Goal: Task Accomplishment & Management: Complete application form

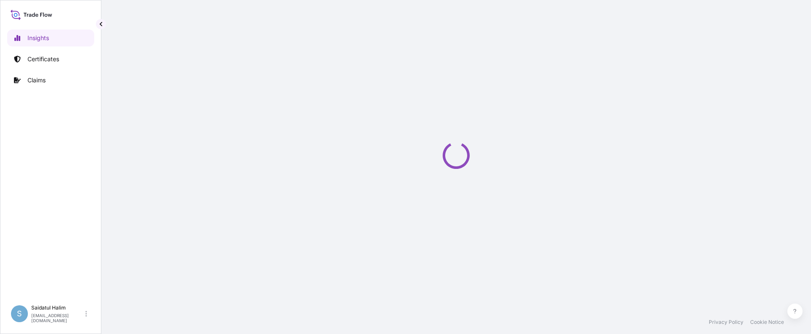
select select "2025"
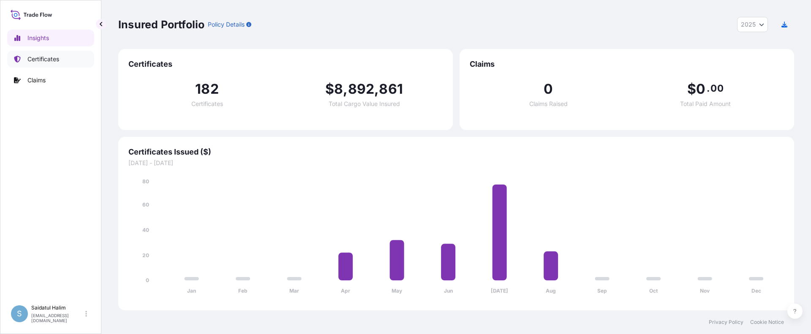
click at [41, 62] on p "Certificates" at bounding box center [43, 59] width 32 height 8
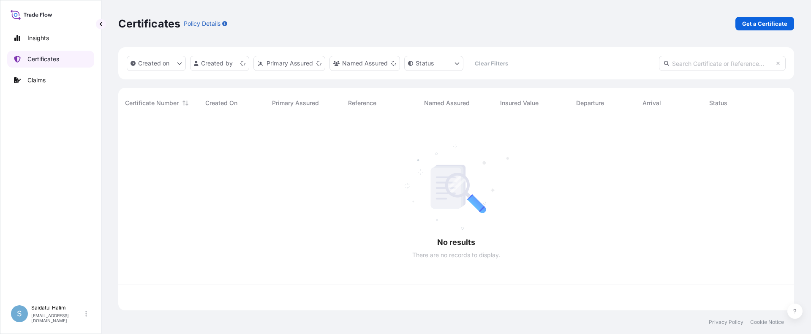
scroll to position [190, 669]
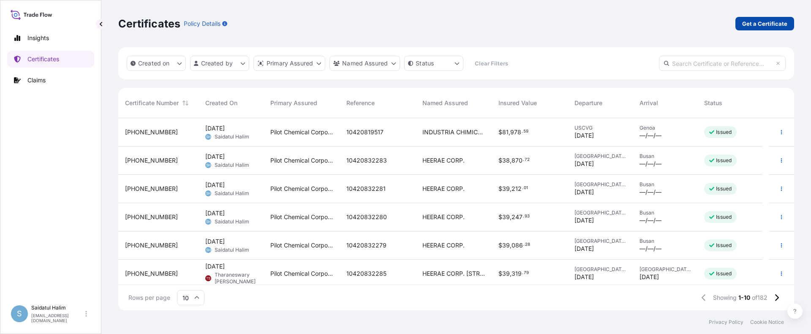
click at [773, 24] on p "Get a Certificate" at bounding box center [764, 23] width 45 height 8
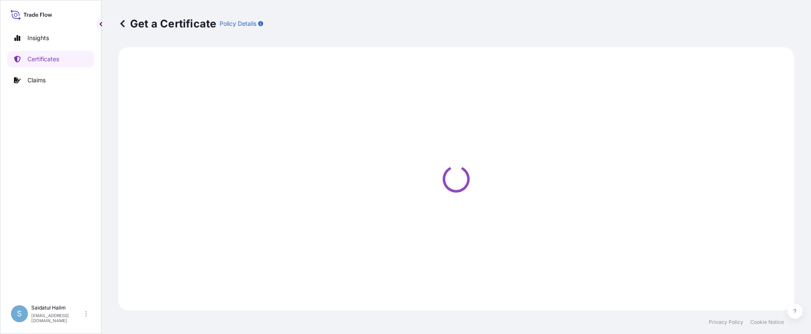
select select "Ocean Vessel"
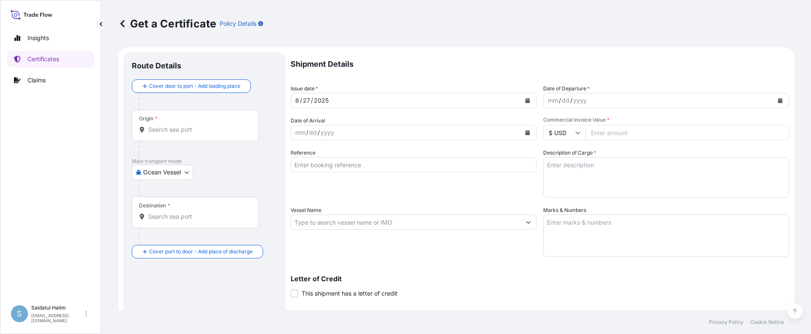
click at [488, 31] on div "Get a Certificate Policy Details" at bounding box center [456, 23] width 676 height 47
click at [173, 129] on input "Origin *" at bounding box center [198, 129] width 100 height 8
paste input "[GEOGRAPHIC_DATA], [GEOGRAPHIC_DATA]"
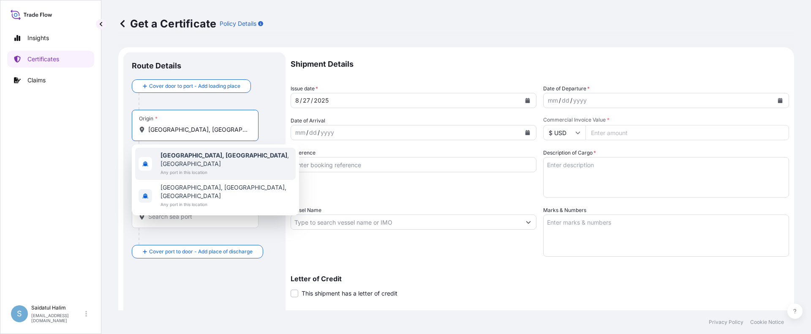
click at [183, 168] on span "Any port in this location" at bounding box center [226, 172] width 132 height 8
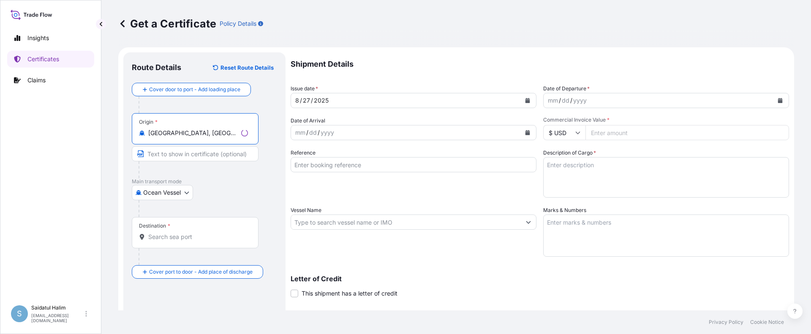
type input "[GEOGRAPHIC_DATA], [GEOGRAPHIC_DATA], [GEOGRAPHIC_DATA]"
click at [473, 52] on p "Shipment Details" at bounding box center [539, 64] width 498 height 24
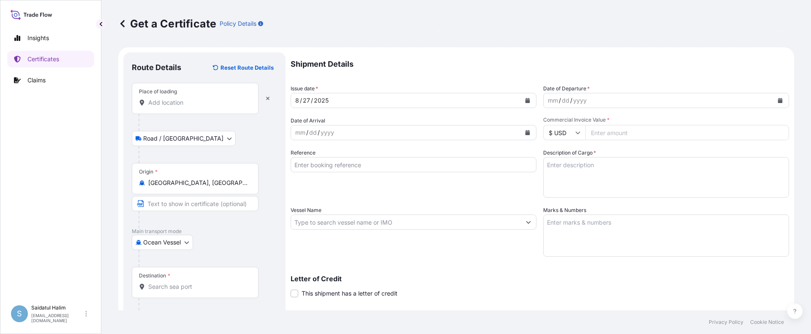
click at [176, 103] on input "Place of loading" at bounding box center [198, 102] width 100 height 8
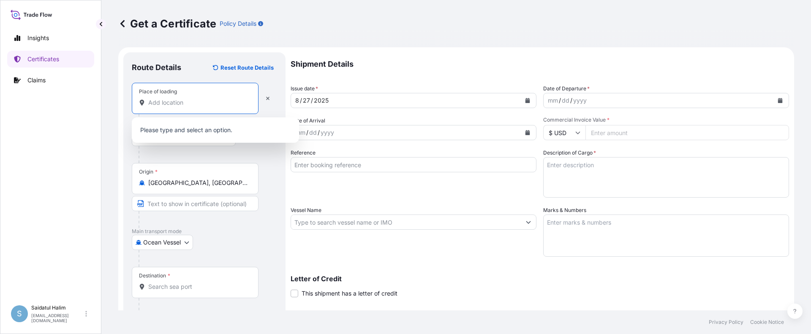
paste input "[GEOGRAPHIC_DATA], [GEOGRAPHIC_DATA]"
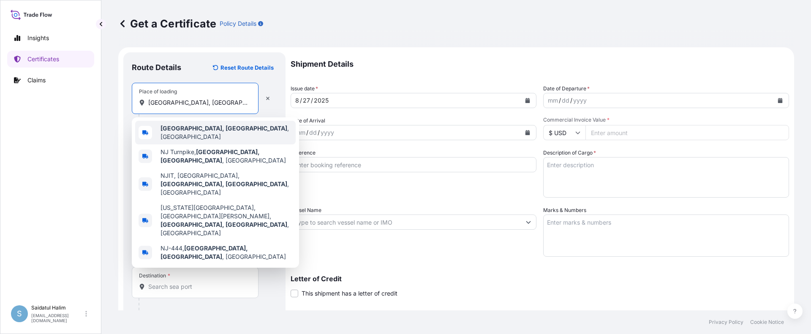
click at [187, 132] on b "[GEOGRAPHIC_DATA], [GEOGRAPHIC_DATA]" at bounding box center [223, 128] width 127 height 7
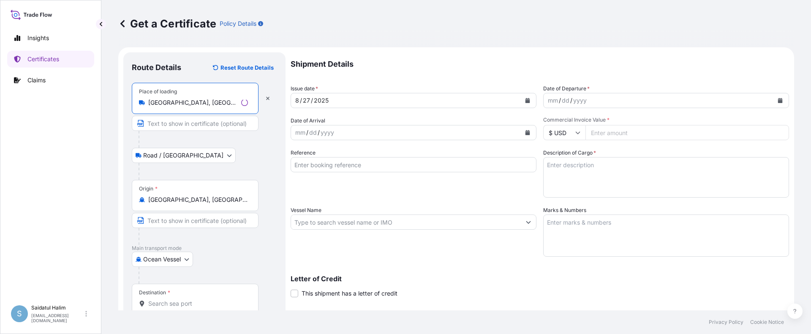
type input "[GEOGRAPHIC_DATA], [GEOGRAPHIC_DATA], [GEOGRAPHIC_DATA]"
drag, startPoint x: 542, startPoint y: 30, endPoint x: 521, endPoint y: 36, distance: 22.2
click at [542, 30] on div "Get a Certificate Policy Details" at bounding box center [456, 24] width 676 height 14
click at [237, 263] on div "Ocean [GEOGRAPHIC_DATA]" at bounding box center [204, 259] width 145 height 15
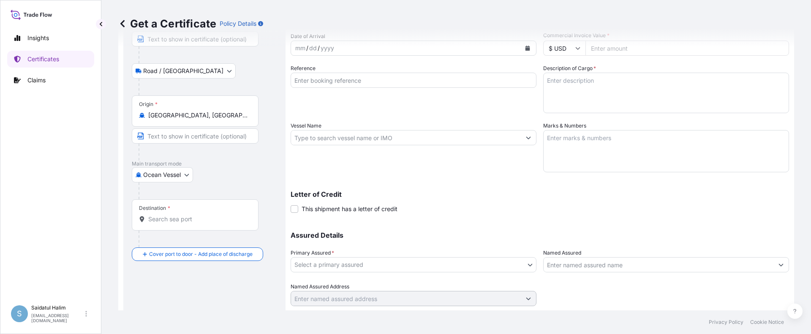
scroll to position [109, 0]
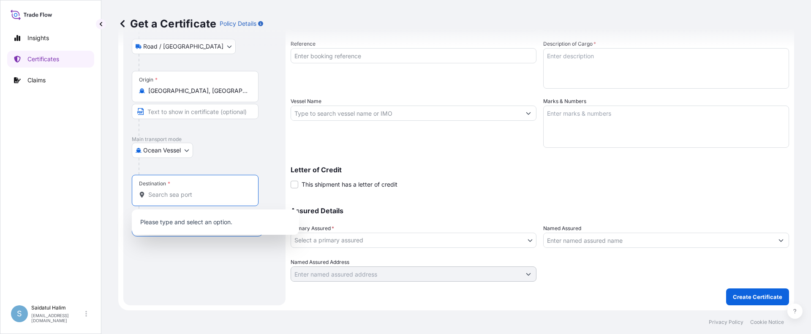
click at [174, 197] on input "Destination *" at bounding box center [198, 194] width 100 height 8
paste input "[GEOGRAPHIC_DATA]"
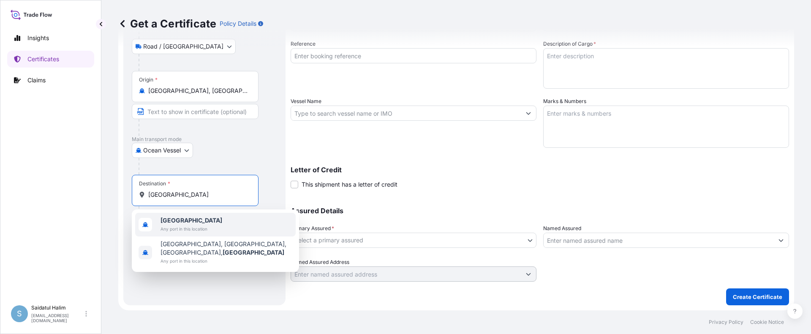
click at [185, 220] on b "[GEOGRAPHIC_DATA]" at bounding box center [191, 220] width 62 height 7
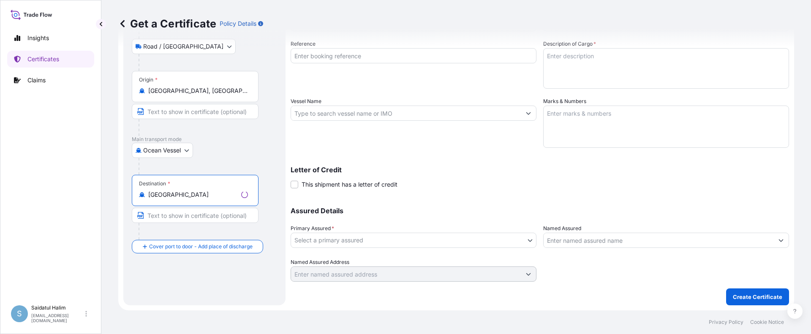
type input "[GEOGRAPHIC_DATA]"
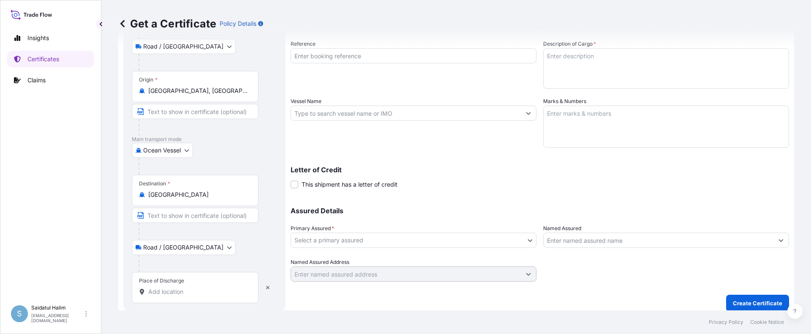
click at [450, 183] on div "Letter of Credit This shipment has a letter of credit Letter of credit * Letter…" at bounding box center [539, 177] width 498 height 22
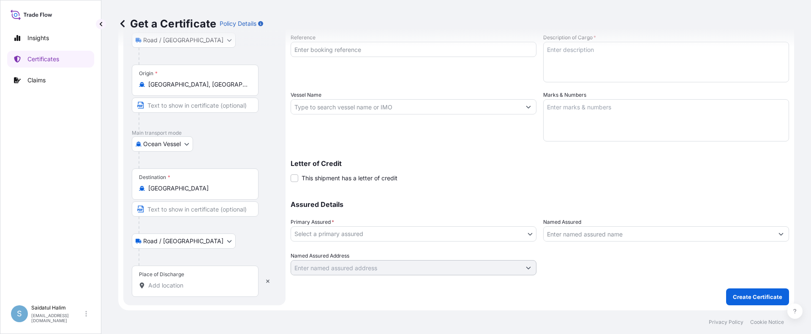
click at [186, 281] on input "Place of Discharge" at bounding box center [198, 285] width 100 height 8
paste input "LAEM CHABANG, [GEOGRAPHIC_DATA]"
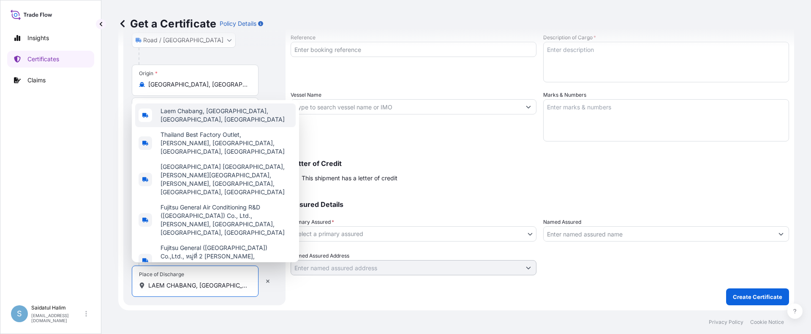
click at [247, 123] on span "Laem Chabang, [GEOGRAPHIC_DATA], [GEOGRAPHIC_DATA], [GEOGRAPHIC_DATA]" at bounding box center [226, 115] width 132 height 17
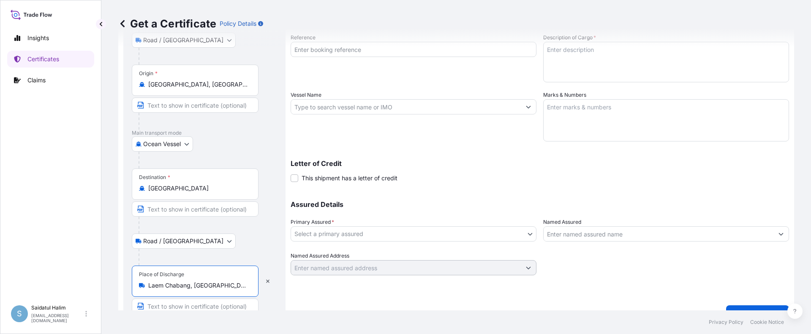
scroll to position [132, 0]
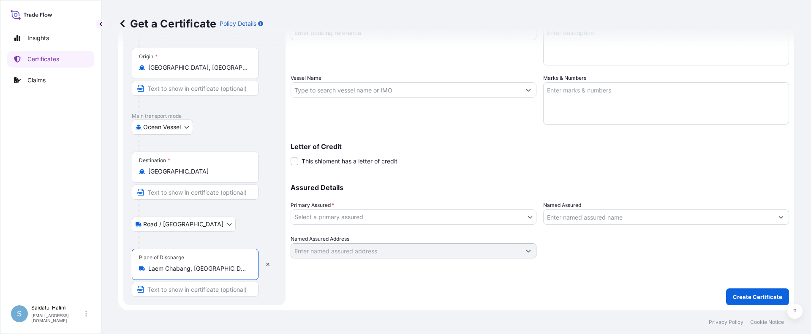
type input "Laem Chabang, [GEOGRAPHIC_DATA], [GEOGRAPHIC_DATA], [GEOGRAPHIC_DATA]"
click at [192, 291] on input "Text to appear on certificate" at bounding box center [195, 289] width 127 height 15
paste input "LAEM CHABANG, [GEOGRAPHIC_DATA]"
type input "LAEM CHABANG, [GEOGRAPHIC_DATA]"
click at [296, 288] on div "Shipment Details Issue date * [DATE] Date of Departure * mm / dd / yyyy Date of…" at bounding box center [539, 112] width 498 height 385
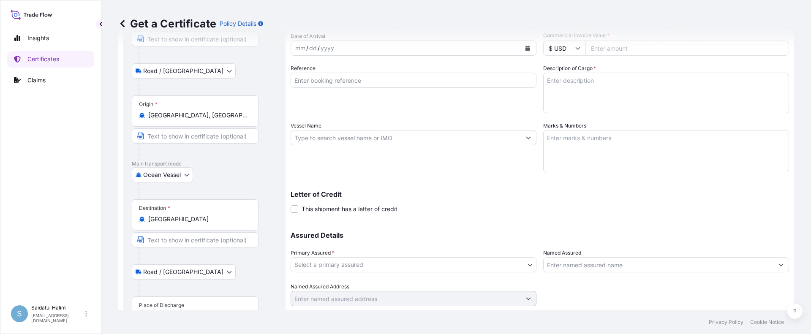
scroll to position [0, 0]
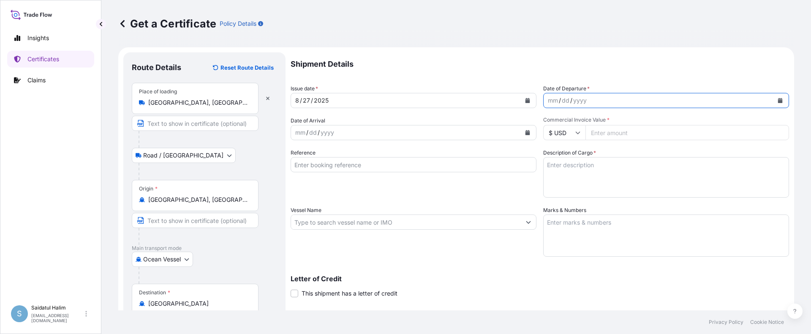
click at [778, 99] on icon "Calendar" at bounding box center [780, 100] width 5 height 5
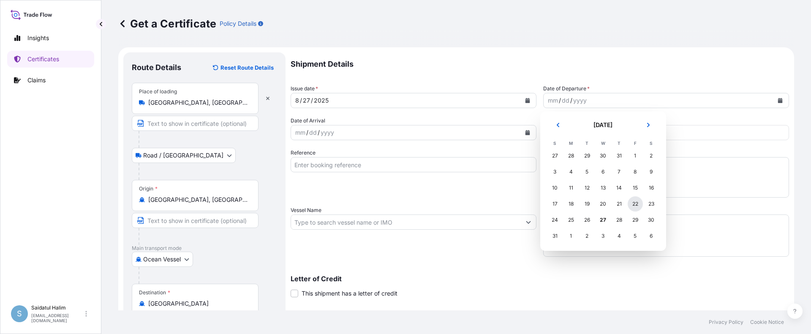
click at [633, 205] on div "22" at bounding box center [634, 203] width 15 height 15
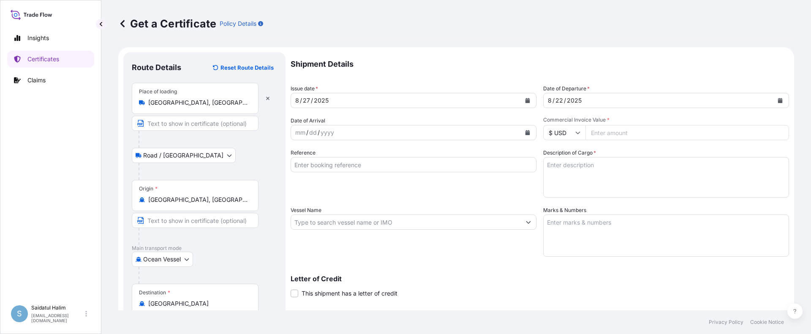
click at [608, 131] on input "Commercial Invoice Value *" at bounding box center [687, 132] width 204 height 15
click at [353, 222] on input "Vessel Name" at bounding box center [406, 221] width 230 height 15
paste input "CCNI ANGOL"
click at [436, 226] on input "CCNI ANGOL, V." at bounding box center [406, 221] width 230 height 15
paste input "533W"
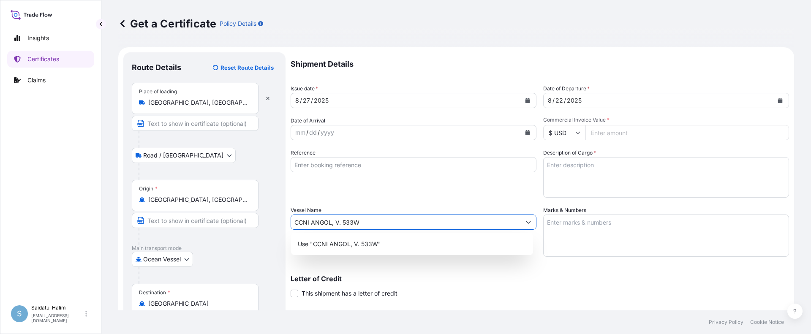
type input "CCNI ANGOL, V. 533W"
click at [498, 192] on div "Reference" at bounding box center [413, 173] width 246 height 49
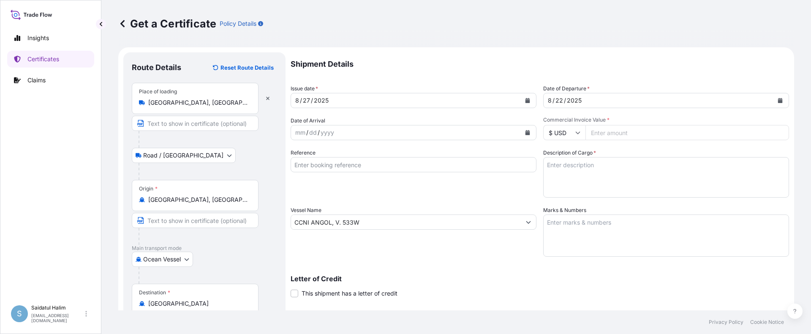
click at [455, 162] on input "Reference" at bounding box center [413, 164] width 246 height 15
paste input "10420813404"
type input "10420813404"
click at [454, 187] on div "Reference 10420813404" at bounding box center [413, 173] width 246 height 49
click at [469, 258] on div "Shipment Details Issue date * [DATE] Date of Departure * [DATE] Date of Arrival…" at bounding box center [539, 221] width 498 height 338
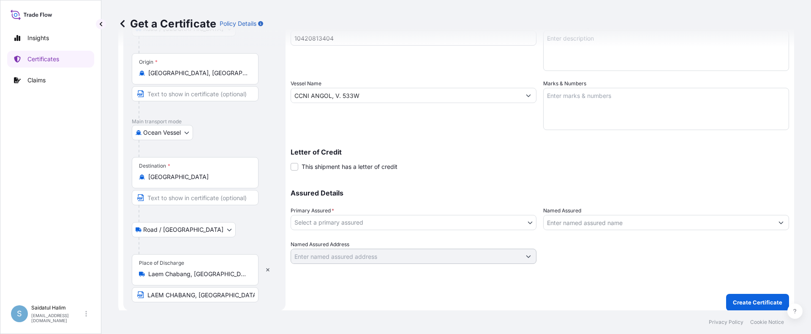
scroll to position [132, 0]
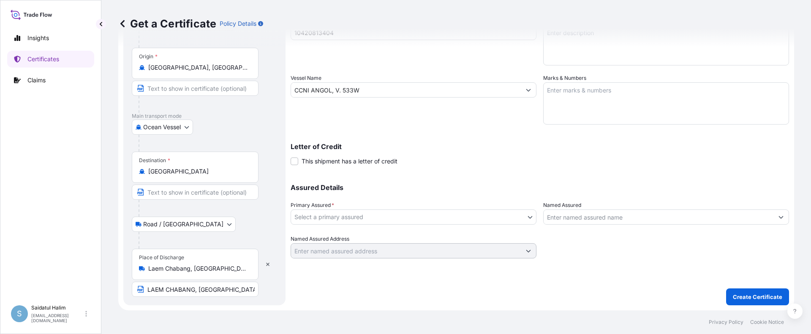
click at [359, 220] on body "Insights Certificates Claims S Saidatul Halim [EMAIL_ADDRESS][PERSON_NAME][DOMA…" at bounding box center [405, 167] width 811 height 334
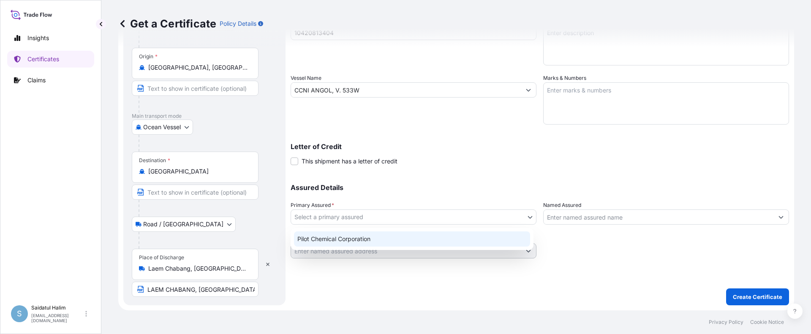
click at [342, 242] on div "Pilot Chemical Corporation" at bounding box center [412, 238] width 236 height 15
select select "31545"
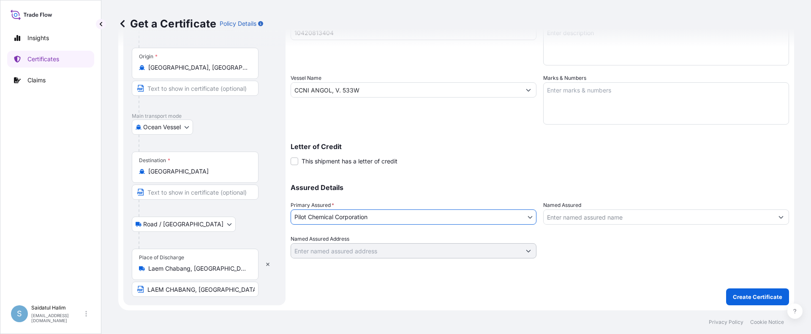
click at [594, 218] on input "Named Assured" at bounding box center [658, 216] width 230 height 15
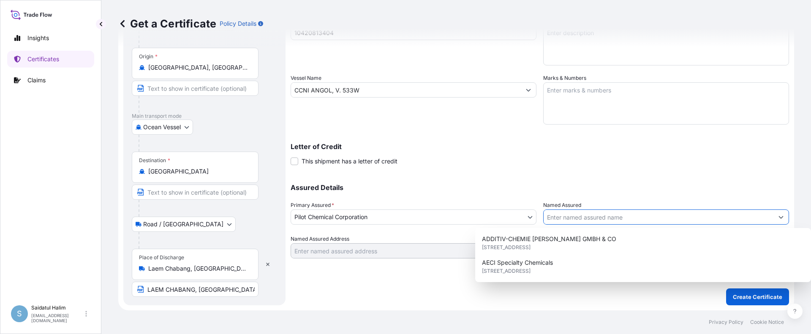
paste input "MEGACHEM ([GEOGRAPHIC_DATA]) PCL"
type input "MEGACHEM ([GEOGRAPHIC_DATA]) PCL"
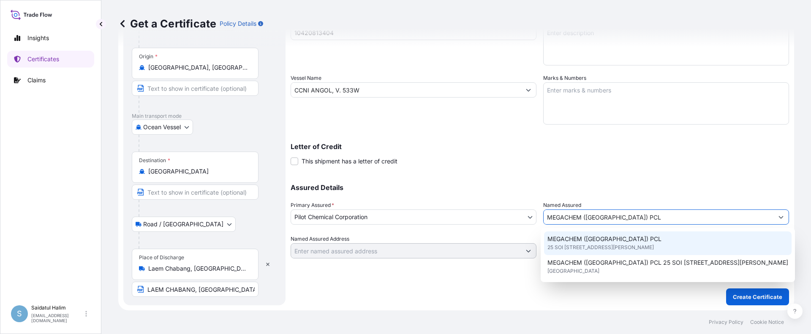
scroll to position [0, 0]
click at [595, 247] on span "25 SOI [STREET_ADDRESS][PERSON_NAME]" at bounding box center [600, 247] width 106 height 8
type input "25 SOI CHALONGKRUNG 31, LADKRABANG INDUSTRIAL ESTATE, SOI G1/9 [PERSON_NAME] PL…"
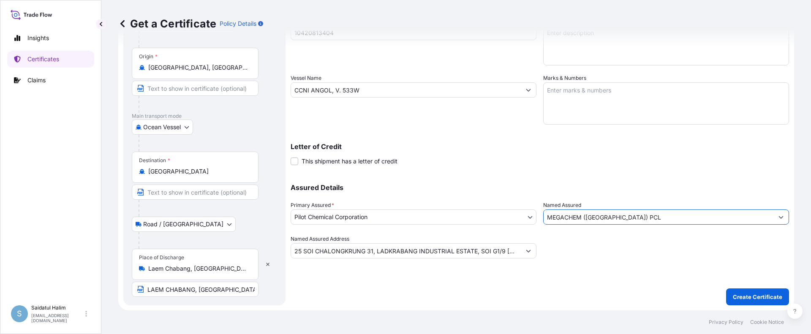
type input "MEGACHEM ([GEOGRAPHIC_DATA]) PCL"
click at [552, 171] on div "Shipment Details Issue date * [DATE] Date of Departure * [DATE] Date of Arrival…" at bounding box center [539, 89] width 498 height 338
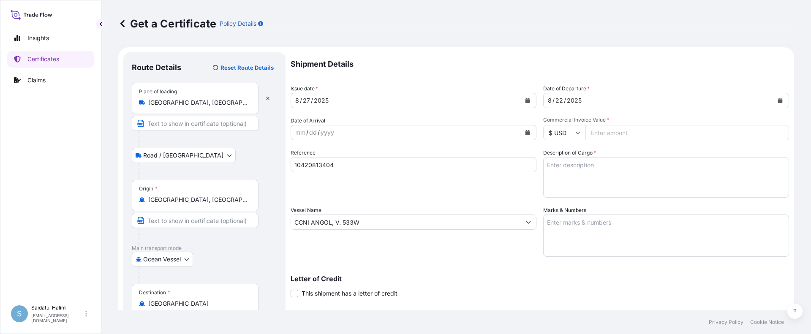
click at [366, 43] on div "Get a Certificate Policy Details" at bounding box center [456, 23] width 676 height 47
click at [622, 127] on input "Commercial Invoice Value *" at bounding box center [687, 132] width 204 height 15
paste input "48540.51"
type input "48540.51"
click at [581, 228] on textarea "Marks & Numbers" at bounding box center [666, 235] width 246 height 42
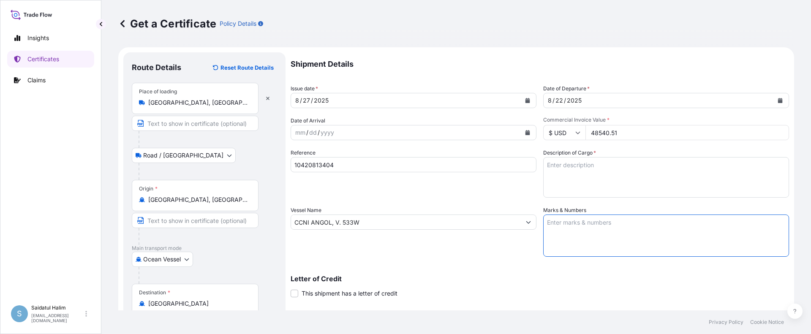
paste textarea "MEGACHEM ([GEOGRAPHIC_DATA]) PCL PO# 8113669-10 CALFAX DB-45 LOT# M25073012 DAT…"
type textarea "MEGACHEM ([GEOGRAPHIC_DATA]) PCL PO# 8113669-10 CALFAX DB-45 LOT# M25073012 DAT…"
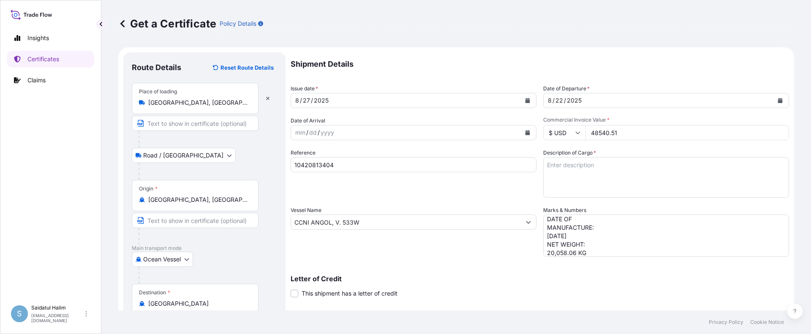
click at [579, 162] on textarea "Description of Cargo *" at bounding box center [666, 177] width 246 height 41
paste textarea "BULK UNPACKED LOADED INTO 1 20FT ISOTANK - DANGEROUS LIQUIDS CALFAX DB-45"
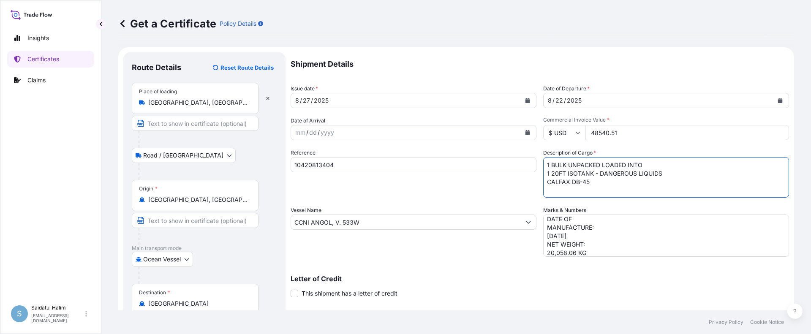
scroll to position [5, 0]
click at [552, 190] on textarea "1 BULK UNPACKED LOADED INTO 1 20FT ISOTANK - DANGEROUS LIQUIDS CALFAX DB-45" at bounding box center [666, 177] width 246 height 41
paste textarea "UN3082, ENVIRONMENTALLY HAZARDOUS SUBSTANCE, LIQUID, N.O.S. (DODECYL DIPHENYL O…"
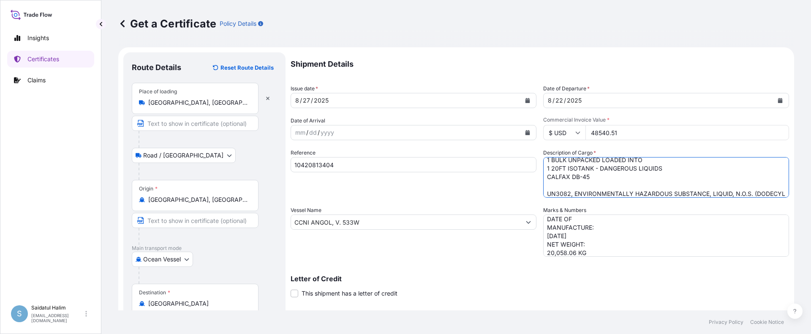
scroll to position [14, 0]
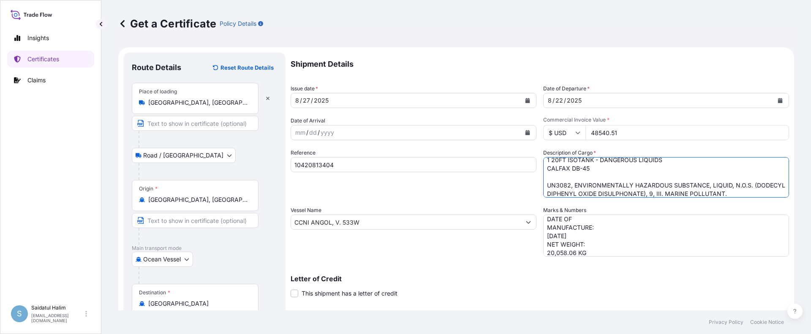
type textarea "1 BULK UNPACKED LOADED INTO 1 20FT ISOTANK - DANGEROUS LIQUIDS CALFAX DB-45 UN3…"
click at [501, 187] on div "Reference 10420813404" at bounding box center [413, 173] width 246 height 49
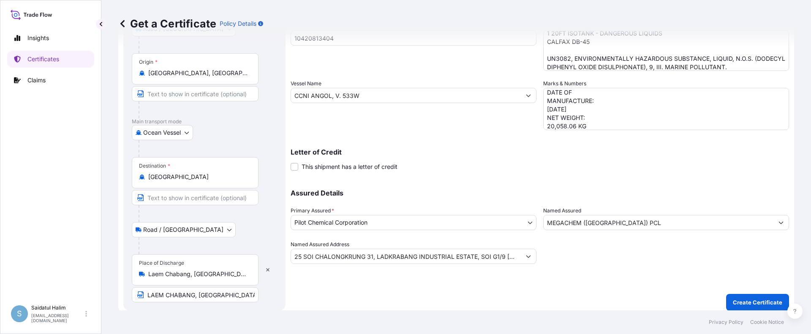
scroll to position [132, 0]
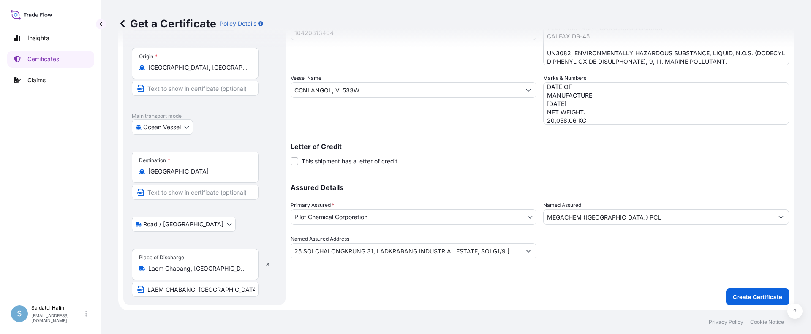
click at [481, 161] on div "Letter of Credit This shipment has a letter of credit Letter of credit * Letter…" at bounding box center [539, 154] width 498 height 22
click at [738, 301] on p "Create Certificate" at bounding box center [757, 297] width 49 height 8
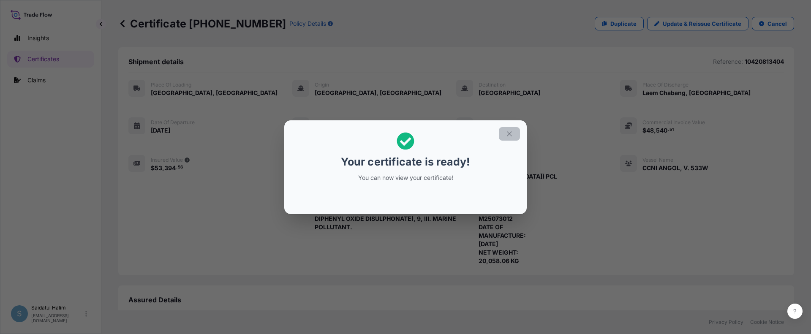
click at [507, 133] on icon "button" at bounding box center [509, 134] width 8 height 8
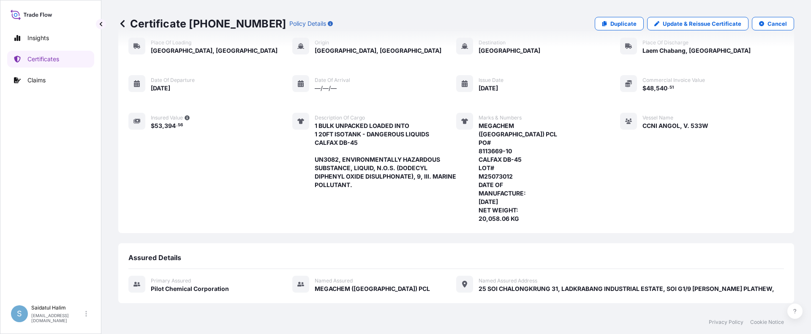
scroll to position [169, 0]
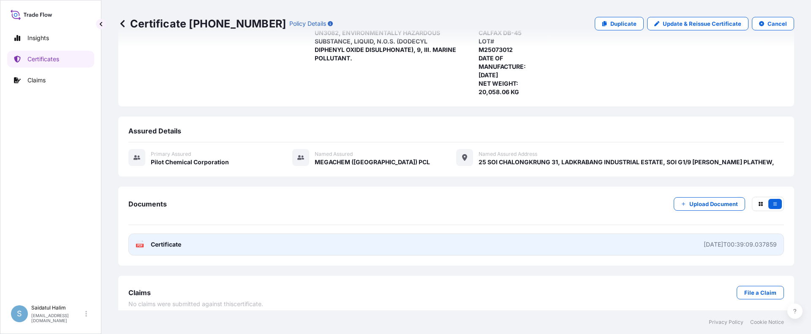
click at [331, 245] on link "PDF Certificate [DATE]T00:39:09.037859" at bounding box center [455, 244] width 655 height 22
